Goal: Share content

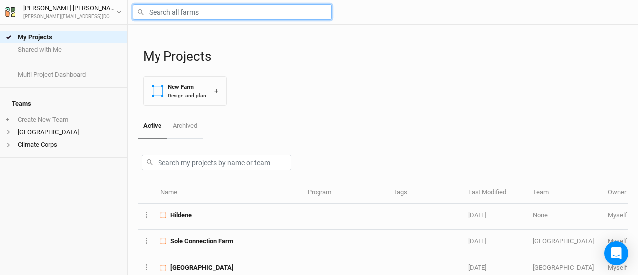
click at [235, 14] on input "text" at bounding box center [232, 11] width 199 height 15
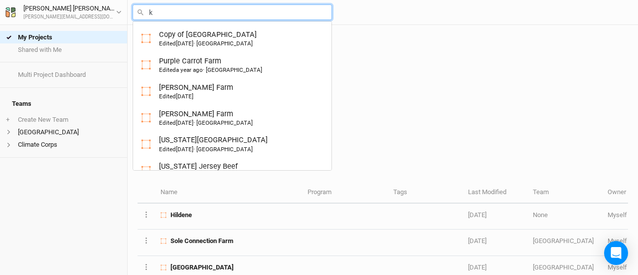
type input "ki"
type input "[PERSON_NAME] Farm"
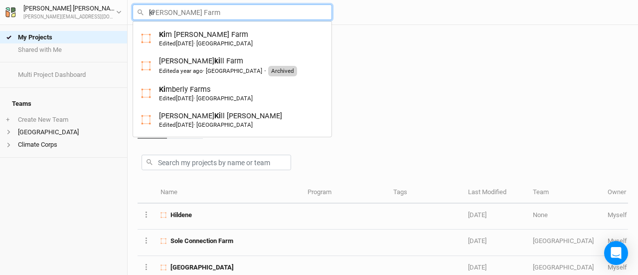
type input "[PERSON_NAME]"
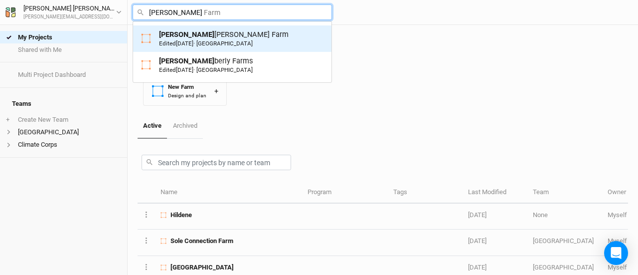
click at [227, 39] on div "Edited [DATE] · [GEOGRAPHIC_DATA]" at bounding box center [206, 43] width 94 height 8
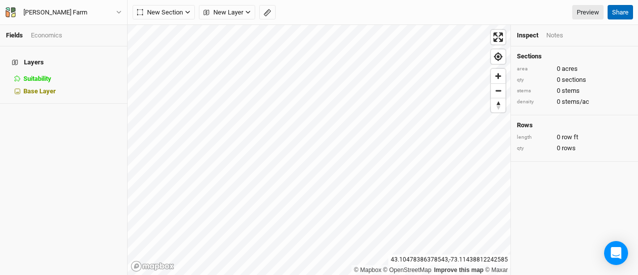
click at [618, 10] on button "Share" at bounding box center [619, 12] width 25 height 15
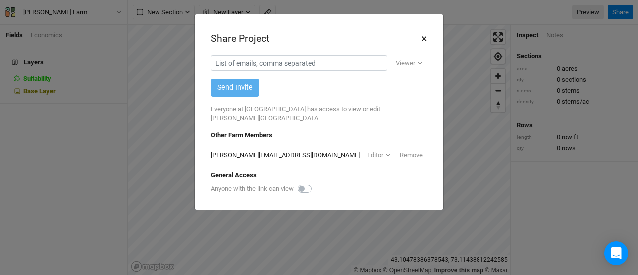
click at [425, 37] on button "×" at bounding box center [424, 38] width 6 height 17
